Goal: Task Accomplishment & Management: Manage account settings

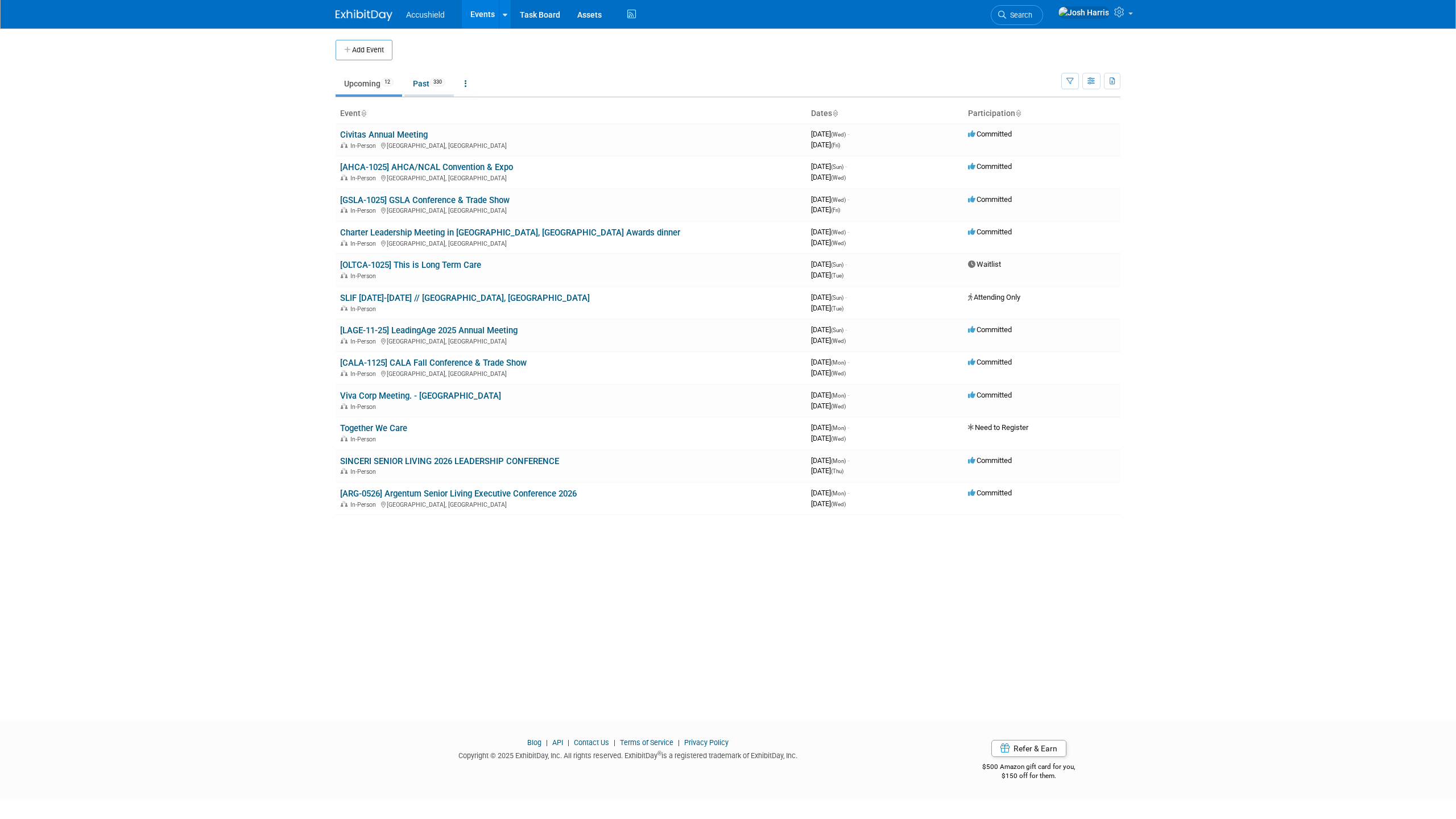
click at [423, 88] on link "Past 330" at bounding box center [429, 83] width 50 height 22
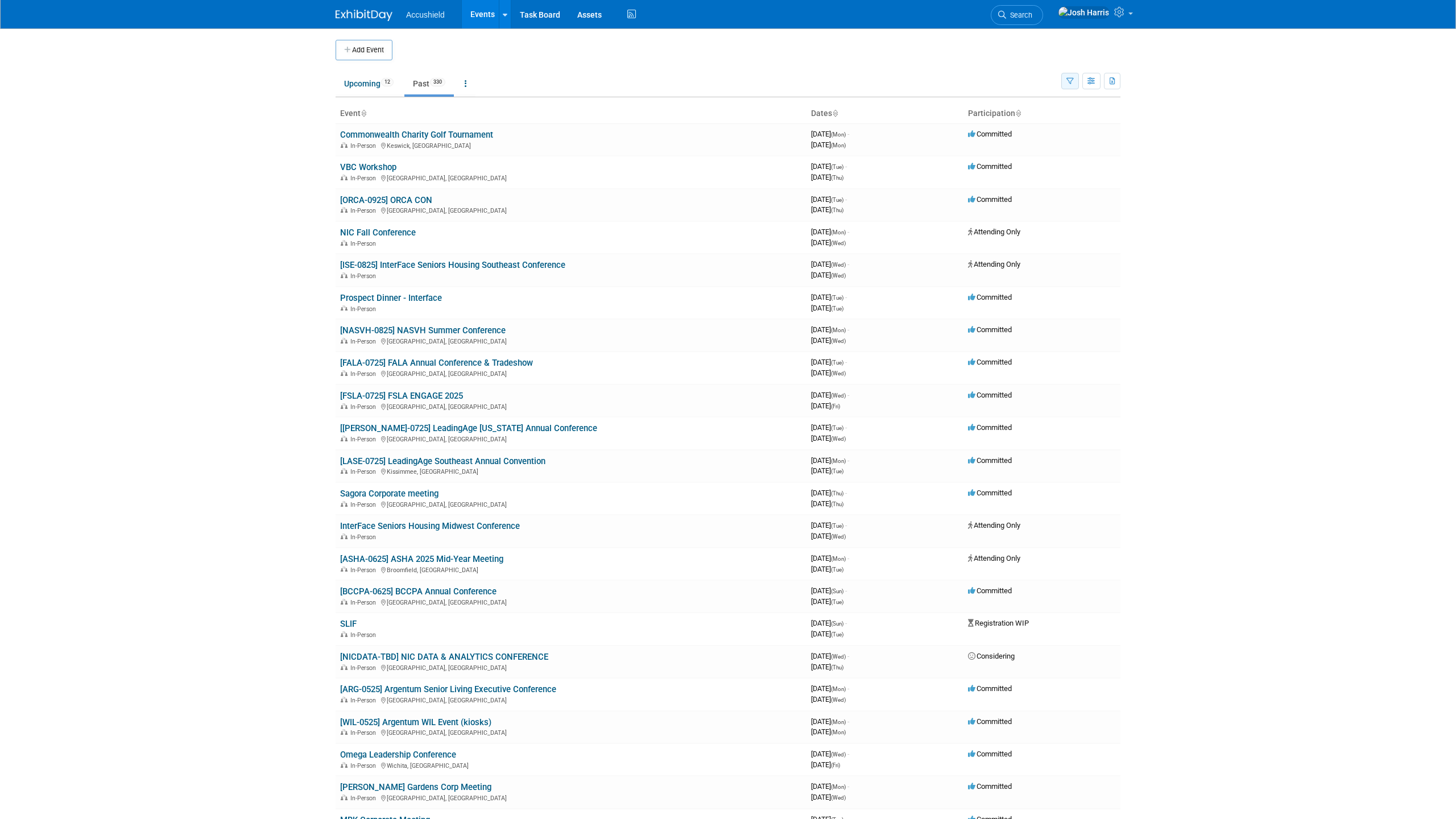
click at [1073, 78] on icon "button" at bounding box center [1070, 81] width 7 height 7
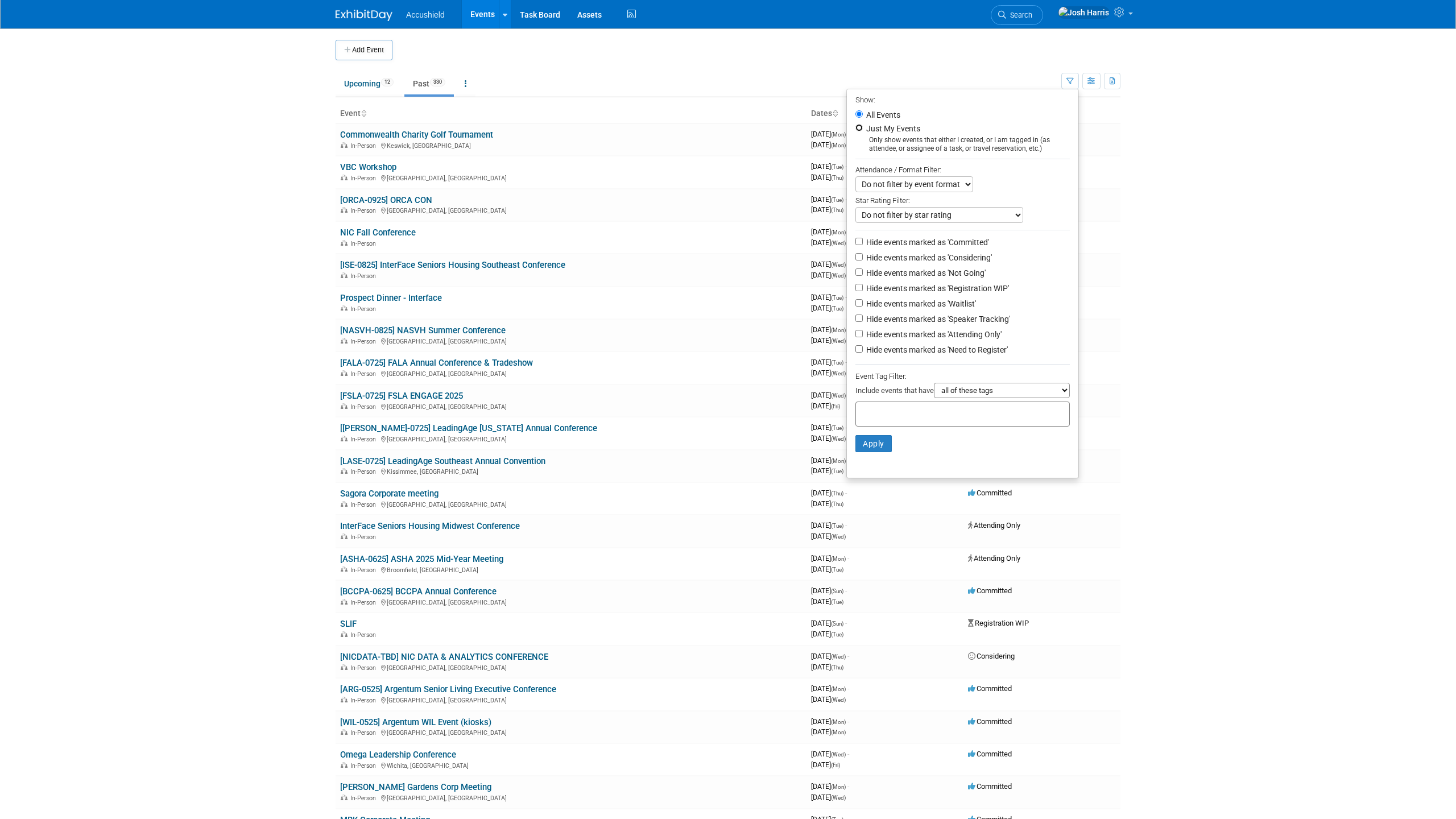
click at [856, 125] on input "Just My Events" at bounding box center [859, 128] width 7 height 7
radio input "true"
click at [863, 445] on button "Apply" at bounding box center [874, 443] width 37 height 17
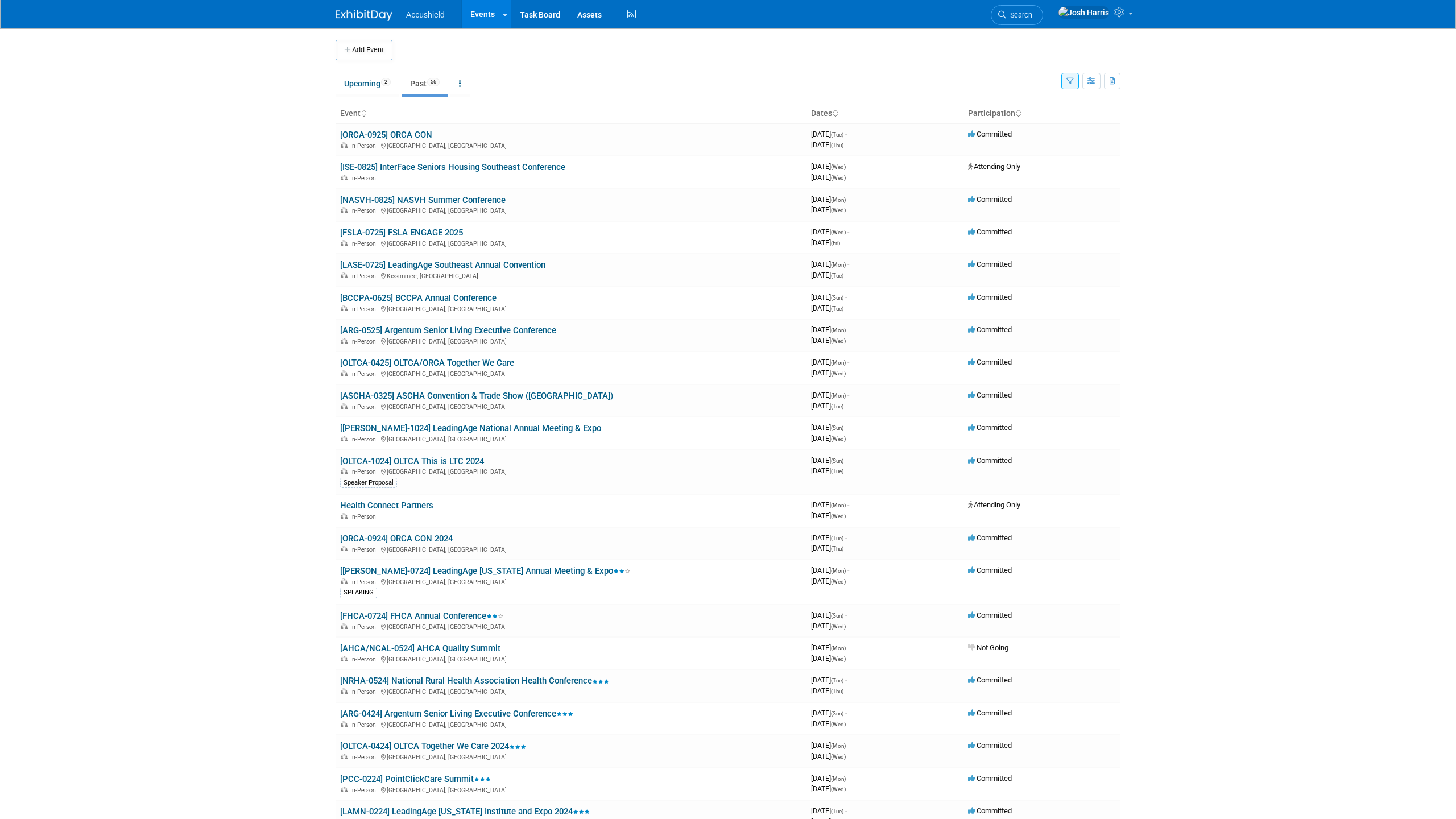
click at [1072, 79] on icon "button" at bounding box center [1070, 81] width 7 height 7
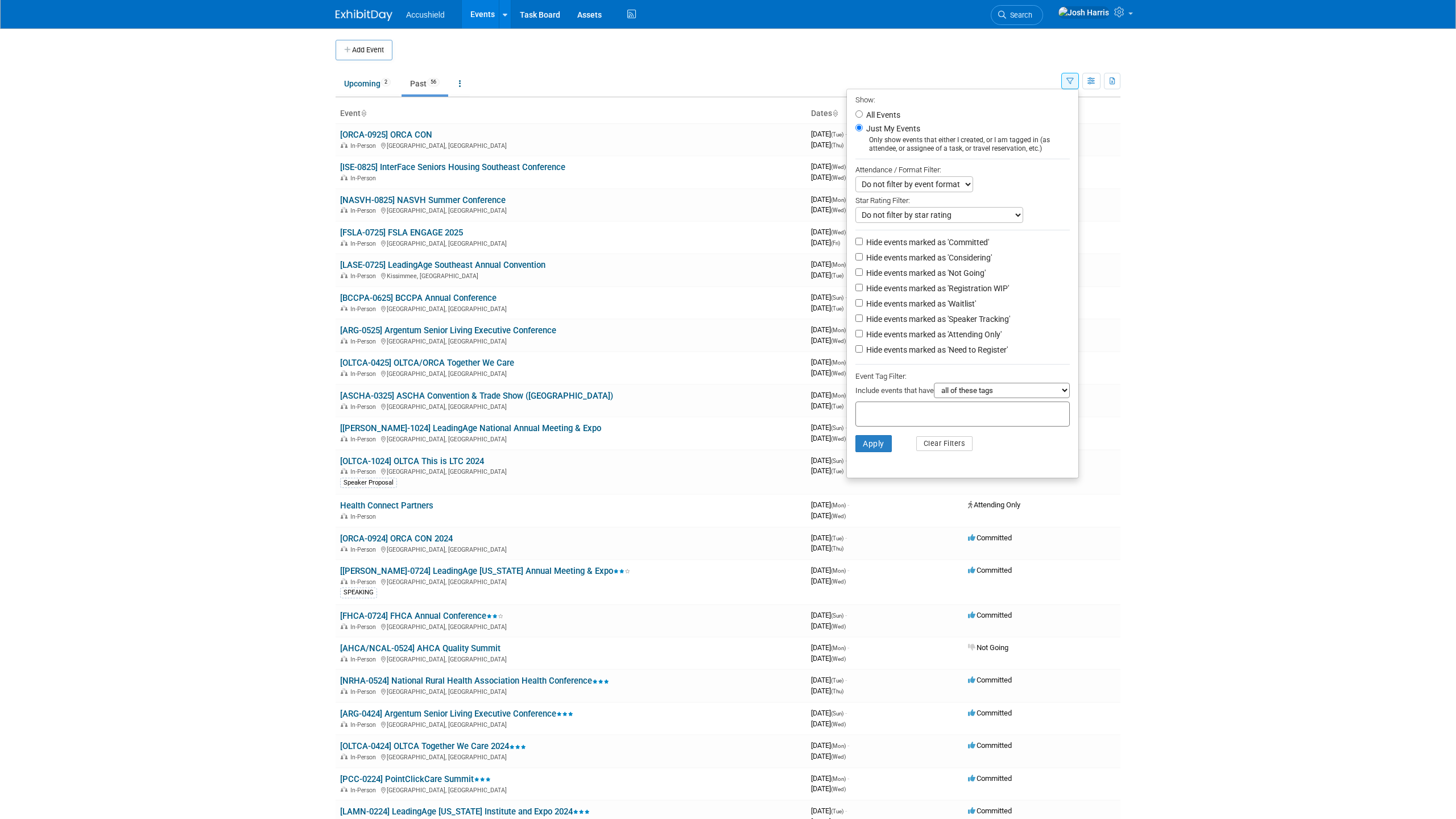
click at [246, 315] on body "Accushield Events Add Event Bulk Upload Events Shareable Event Boards Recently …" at bounding box center [728, 409] width 1456 height 819
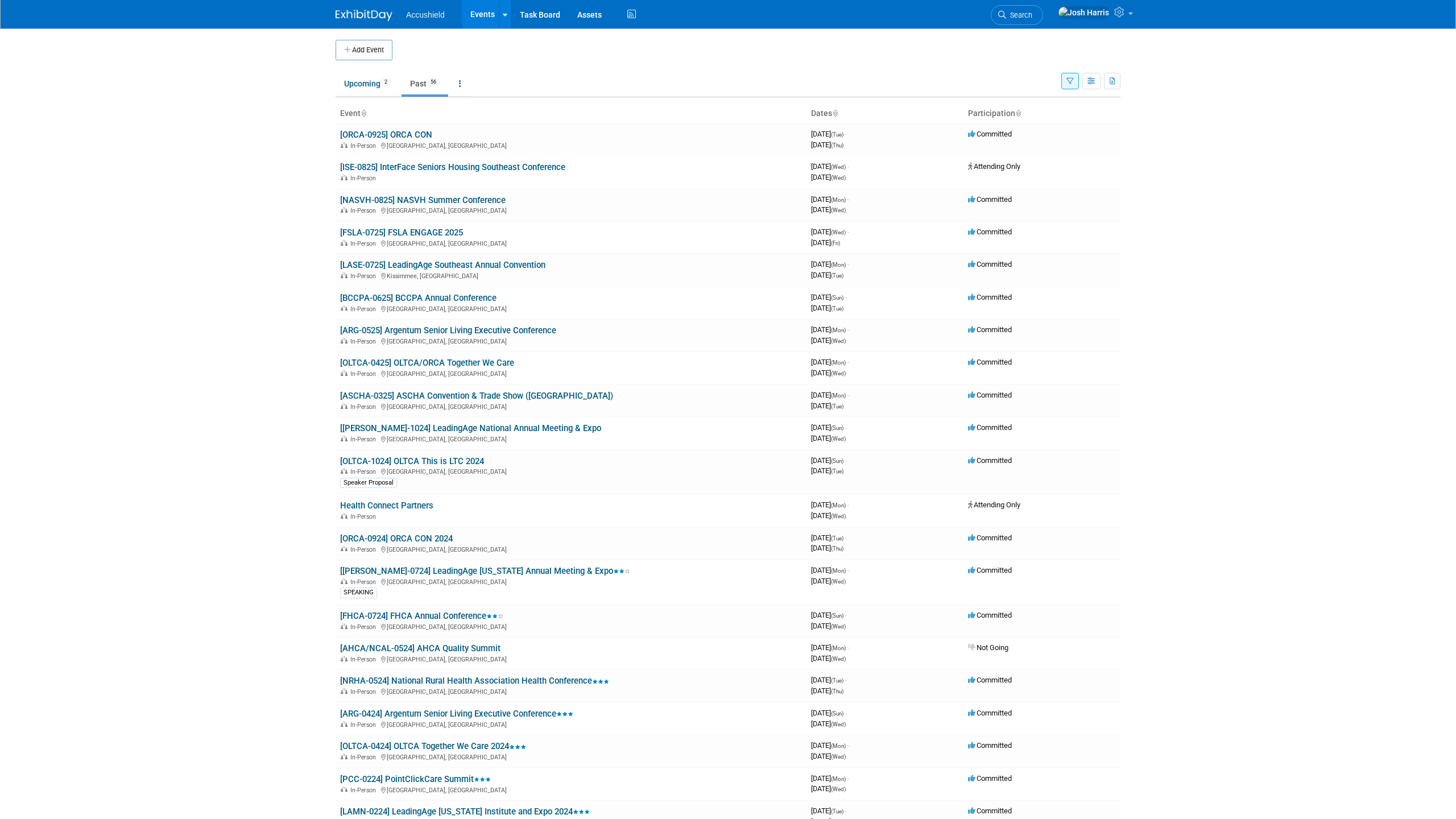
click at [1070, 84] on icon "button" at bounding box center [1070, 81] width 7 height 7
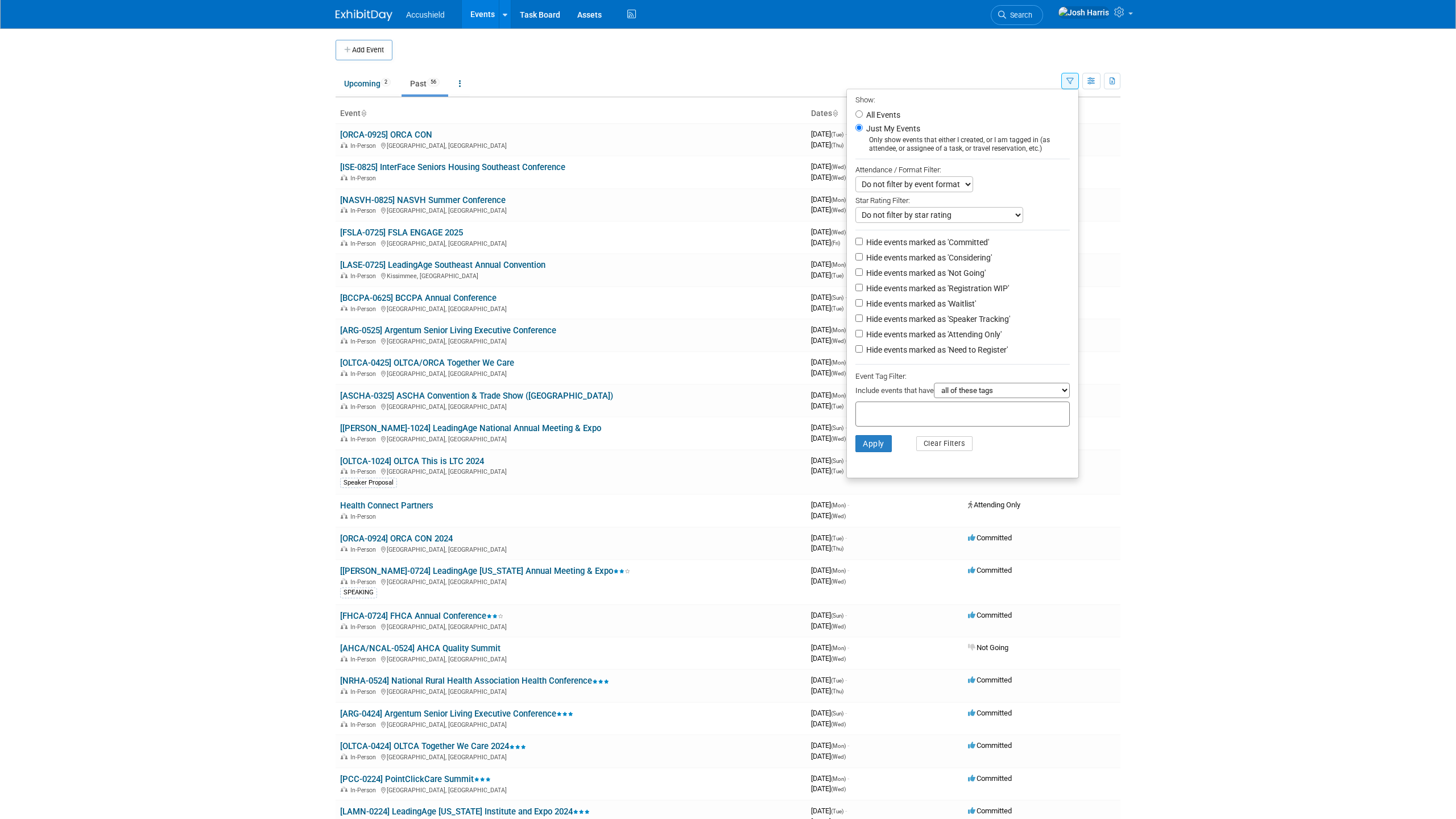
click at [864, 115] on label "All Events" at bounding box center [882, 115] width 37 height 8
click at [857, 115] on input "All Events" at bounding box center [859, 114] width 7 height 7
radio input "true"
click at [877, 444] on button "Apply" at bounding box center [874, 443] width 37 height 17
